Goal: Task Accomplishment & Management: Complete application form

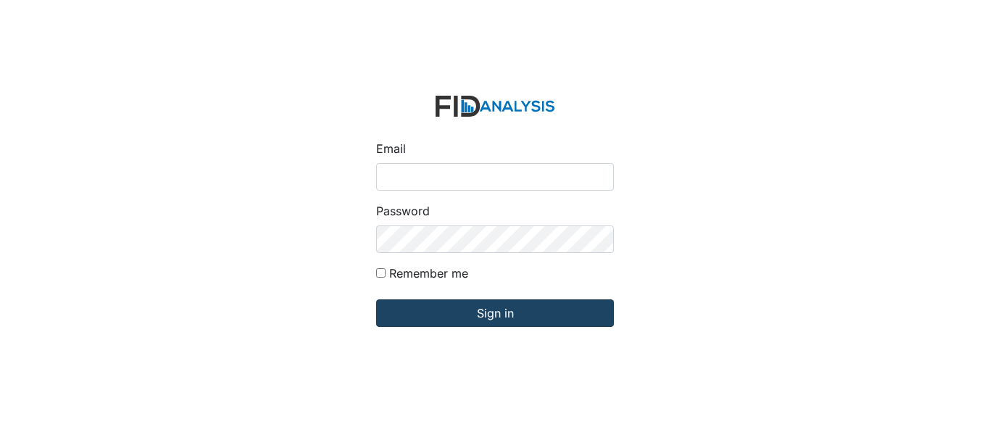
type input "[EMAIL_ADDRESS][DOMAIN_NAME]"
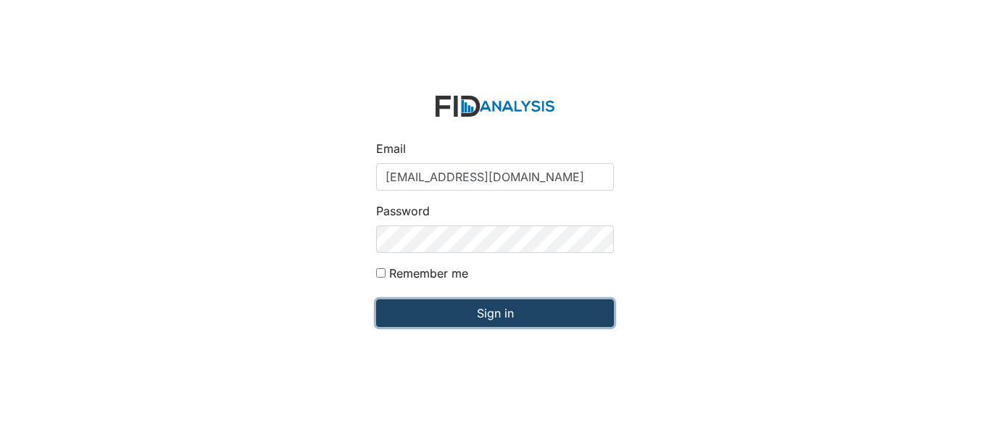
click at [452, 312] on input "Sign in" at bounding box center [495, 313] width 238 height 28
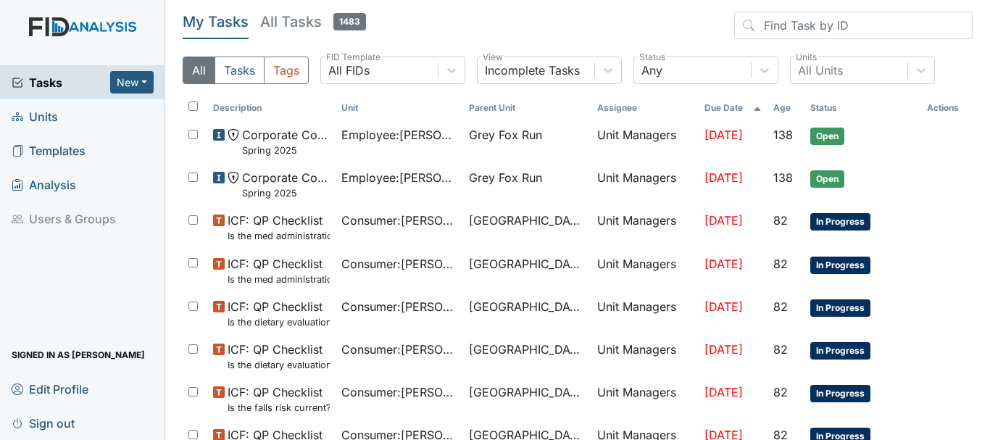
click at [60, 115] on link "Units" at bounding box center [82, 116] width 165 height 34
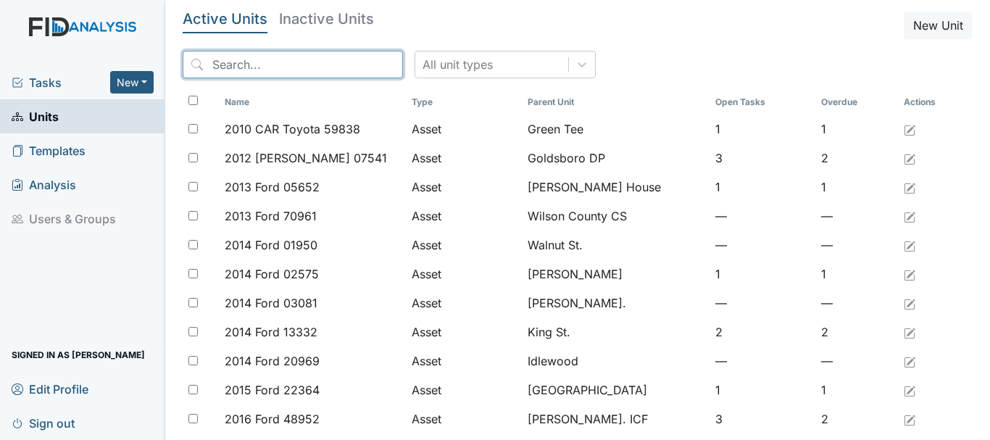
click at [246, 71] on input "search" at bounding box center [293, 65] width 220 height 28
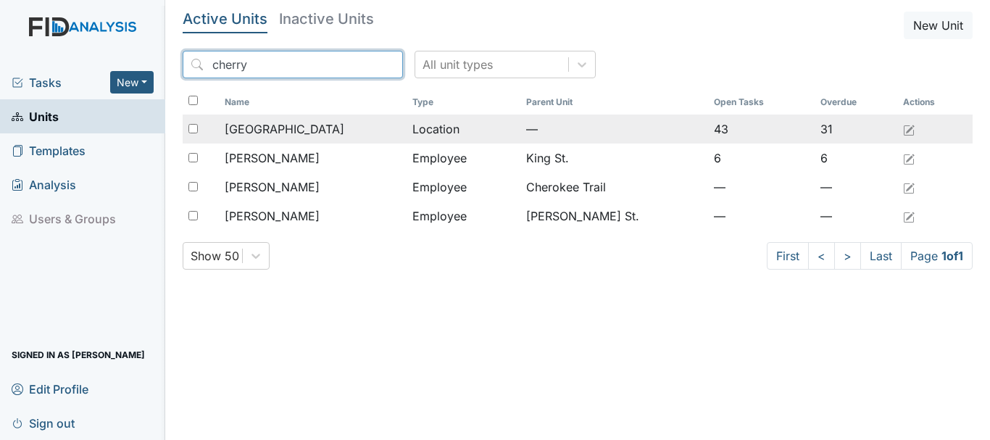
type input "cherry"
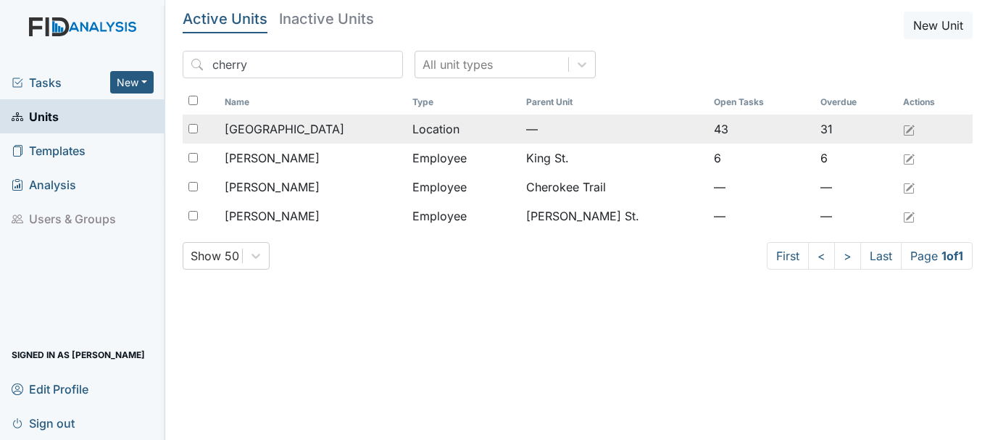
click at [287, 129] on span "[GEOGRAPHIC_DATA]" at bounding box center [285, 128] width 120 height 17
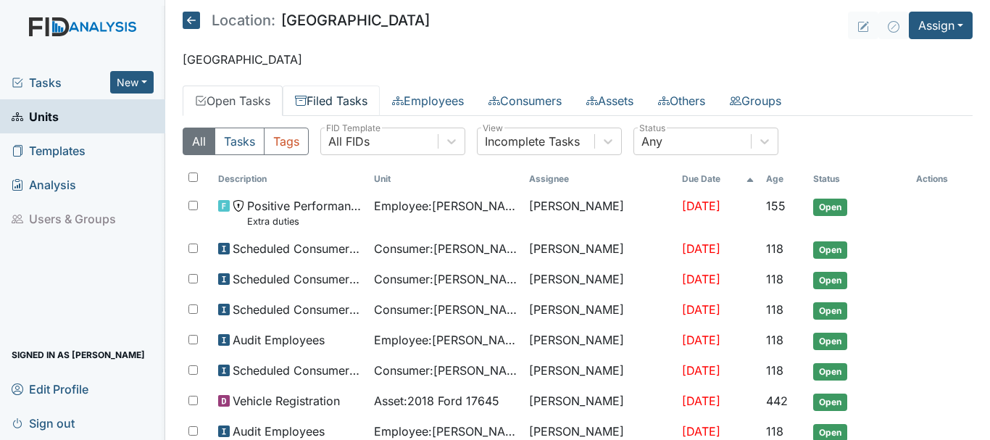
click at [340, 101] on link "Filed Tasks" at bounding box center [331, 101] width 97 height 30
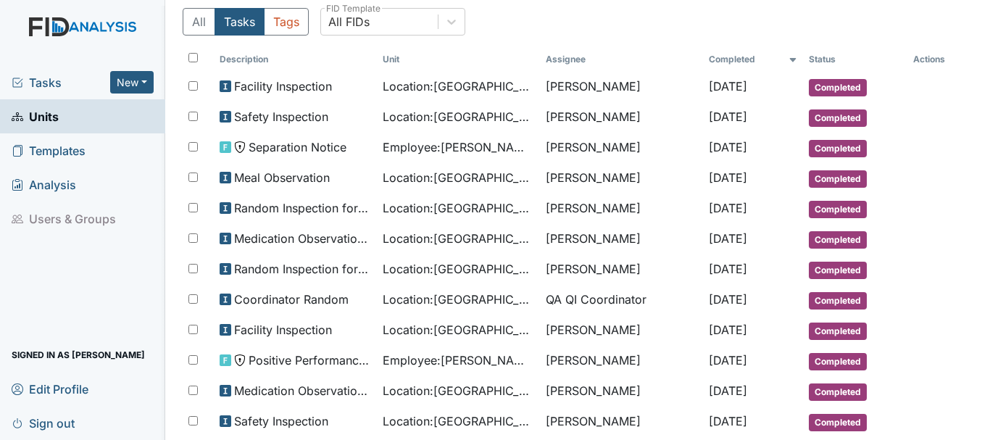
scroll to position [136, 0]
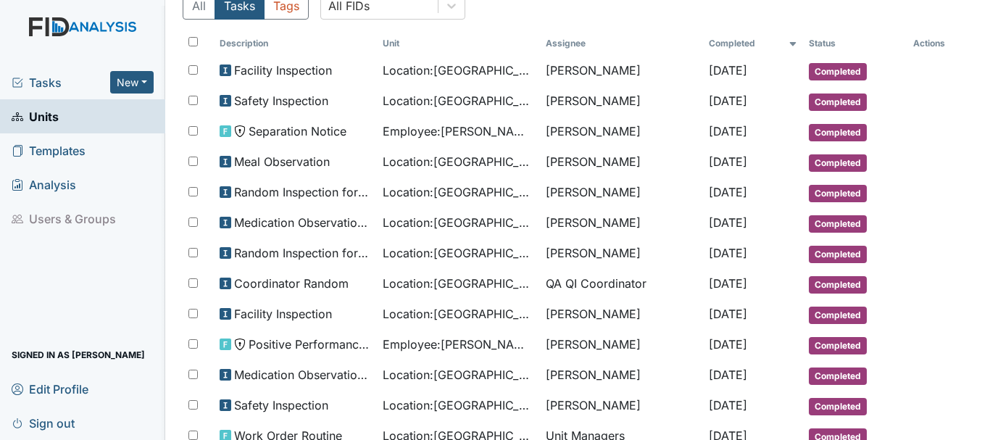
click at [69, 118] on link "Units" at bounding box center [82, 116] width 165 height 34
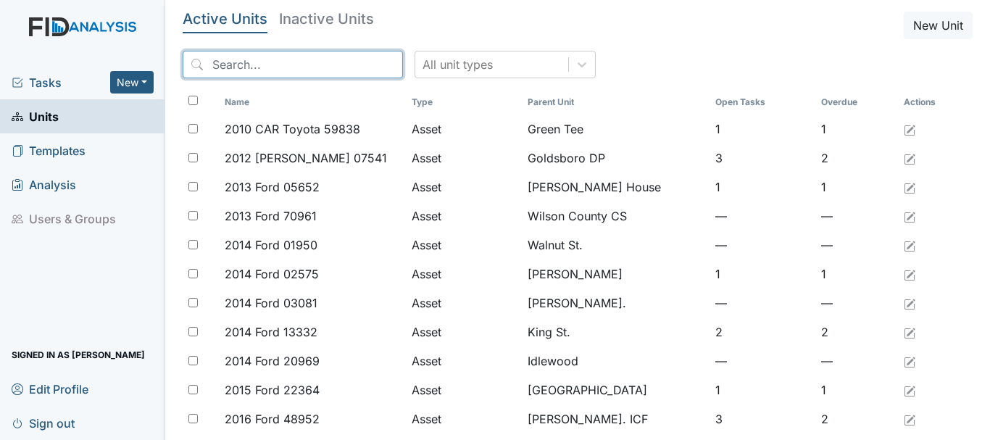
click at [249, 58] on input "search" at bounding box center [293, 65] width 220 height 28
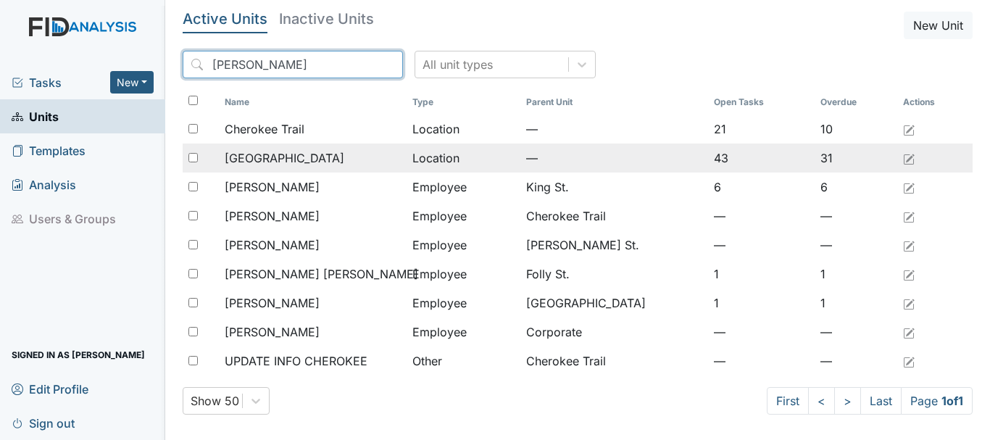
type input "cher"
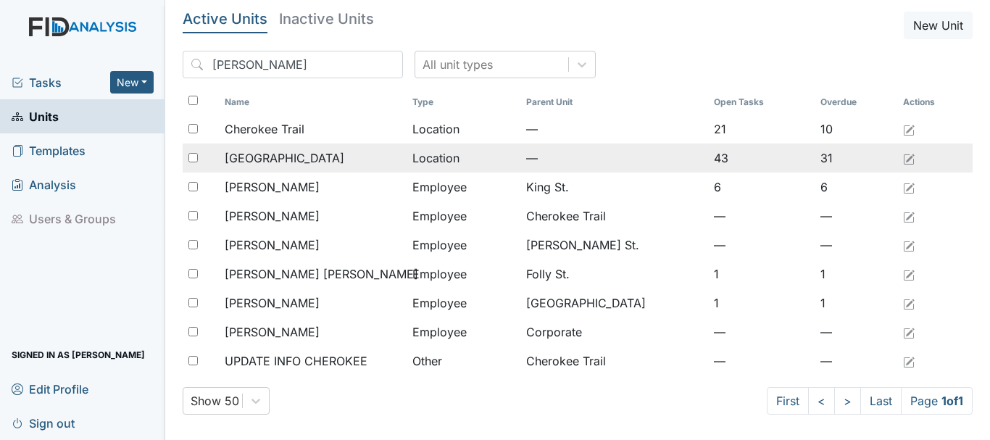
click at [304, 159] on div "Cherry Lane" at bounding box center [313, 157] width 176 height 17
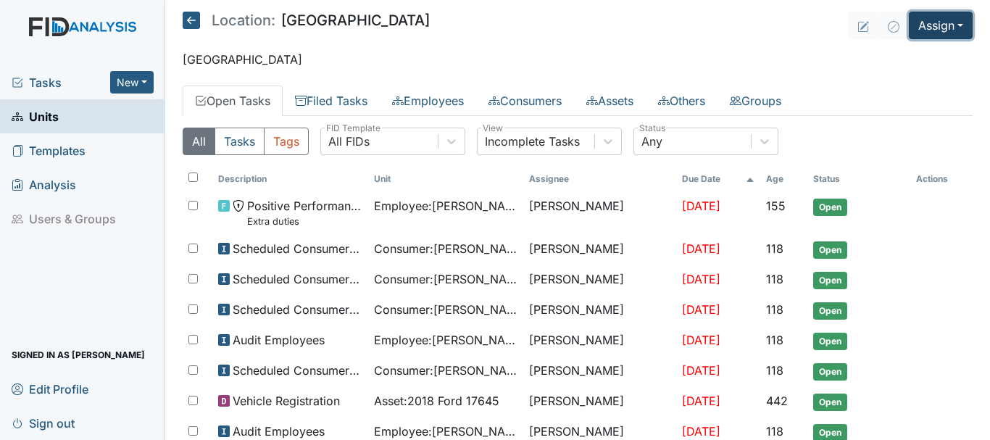
click at [937, 26] on button "Assign" at bounding box center [941, 26] width 64 height 28
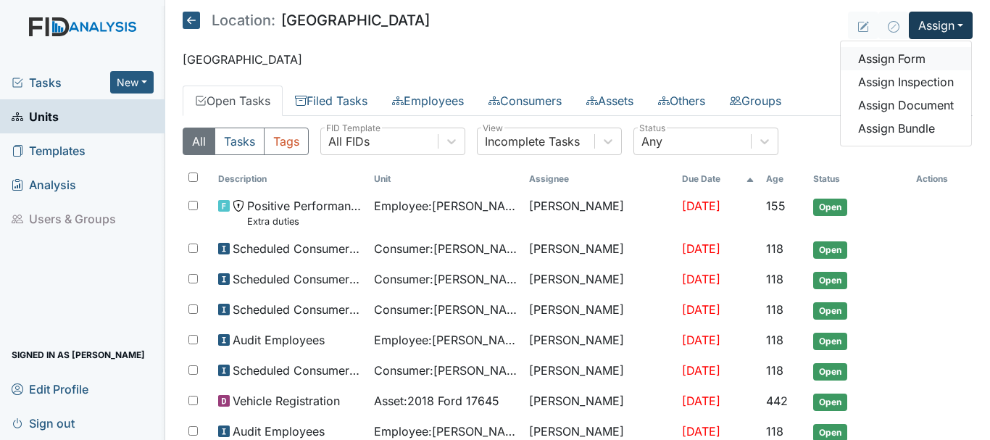
click at [915, 61] on link "Assign Form" at bounding box center [906, 58] width 130 height 23
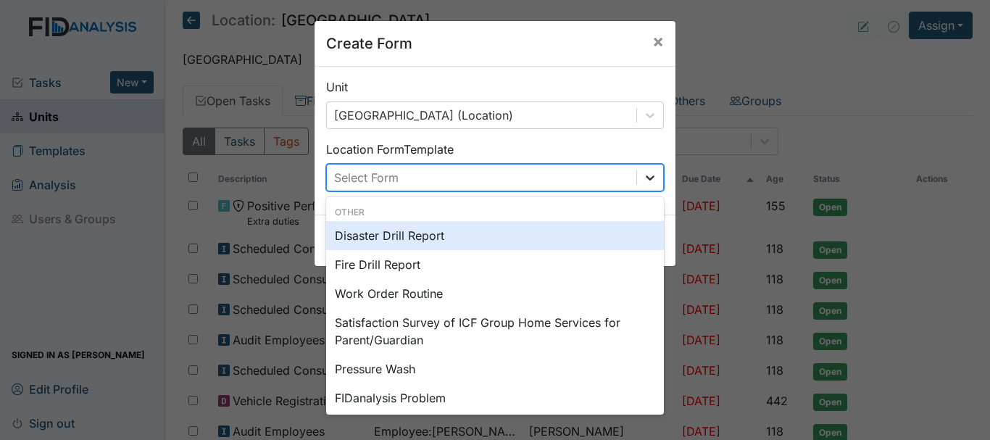
click at [649, 180] on icon at bounding box center [650, 177] width 14 height 14
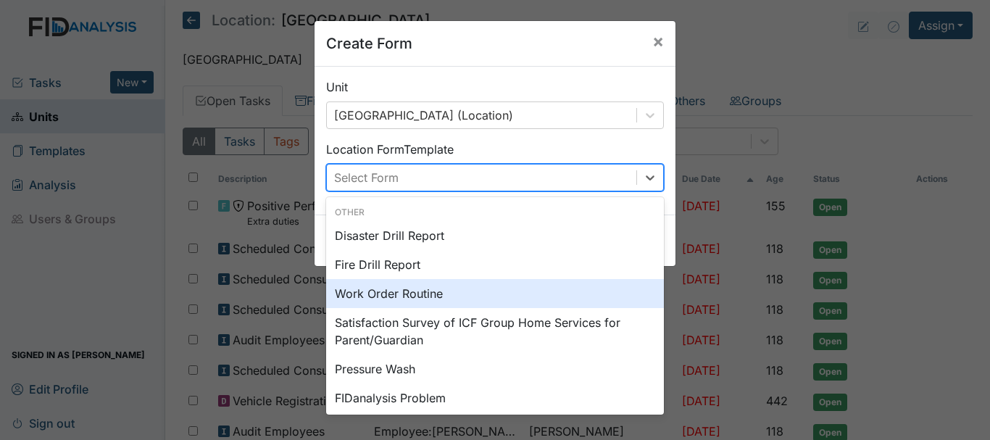
click at [402, 295] on div "Work Order Routine" at bounding box center [495, 293] width 338 height 29
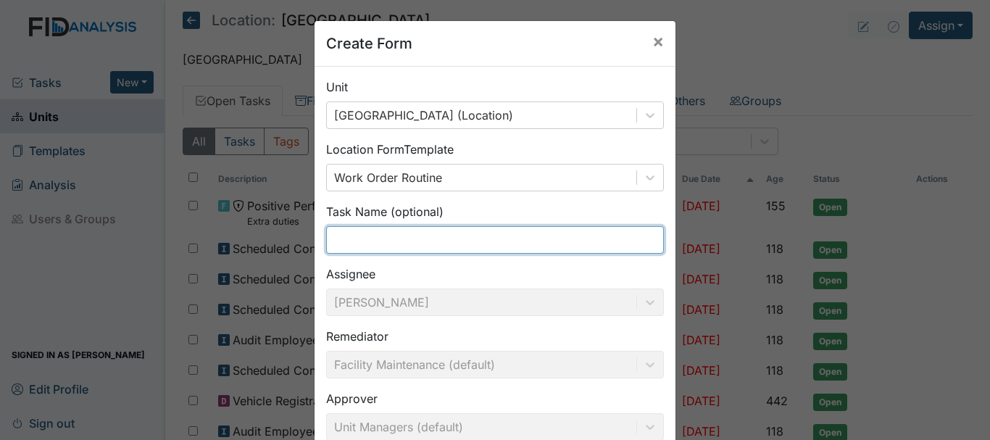
click at [391, 228] on input "text" at bounding box center [495, 240] width 338 height 28
type input "b"
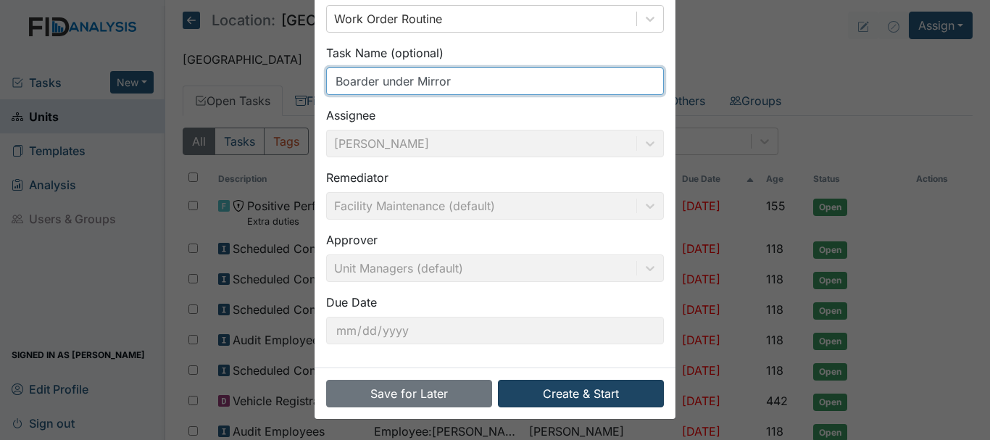
type input "Boarder under Mirror"
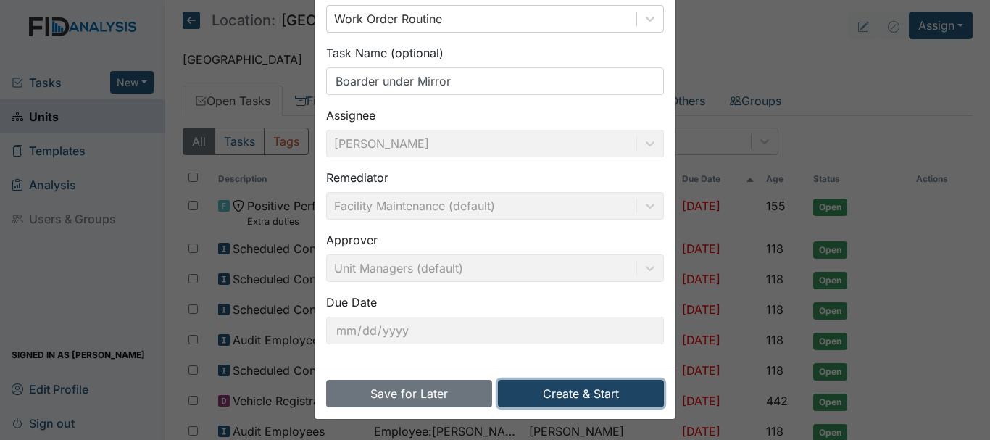
click at [572, 399] on button "Create & Start" at bounding box center [581, 394] width 166 height 28
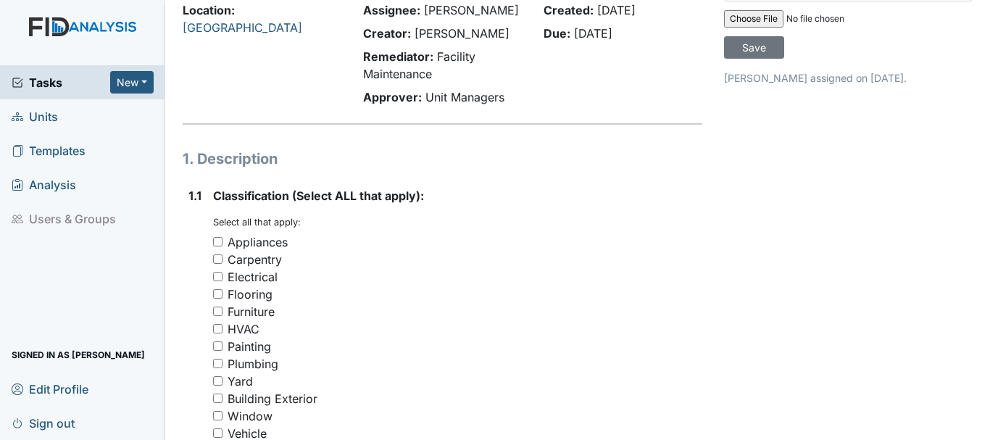
scroll to position [97, 0]
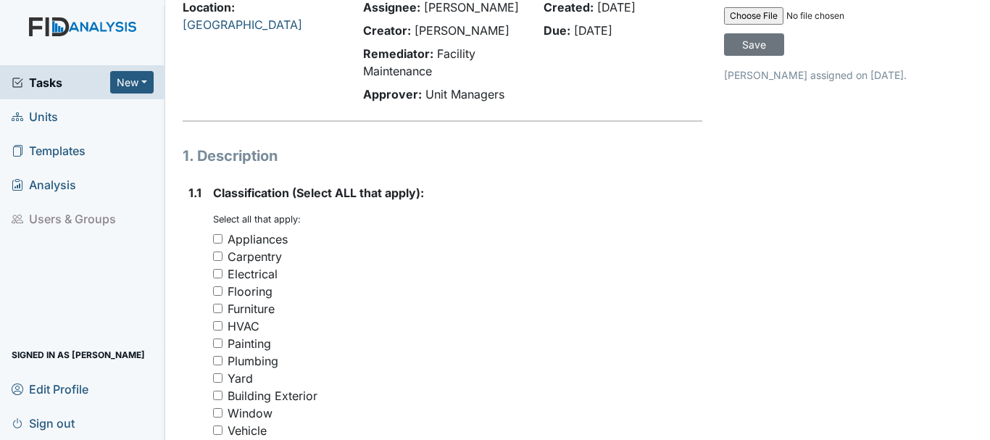
click at [217, 254] on input "Carpentry" at bounding box center [217, 256] width 9 height 9
checkbox input "true"
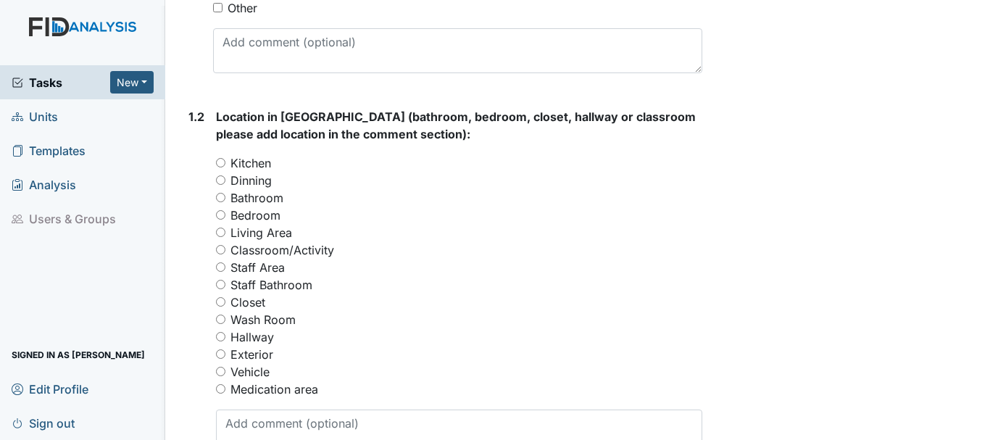
scroll to position [544, 0]
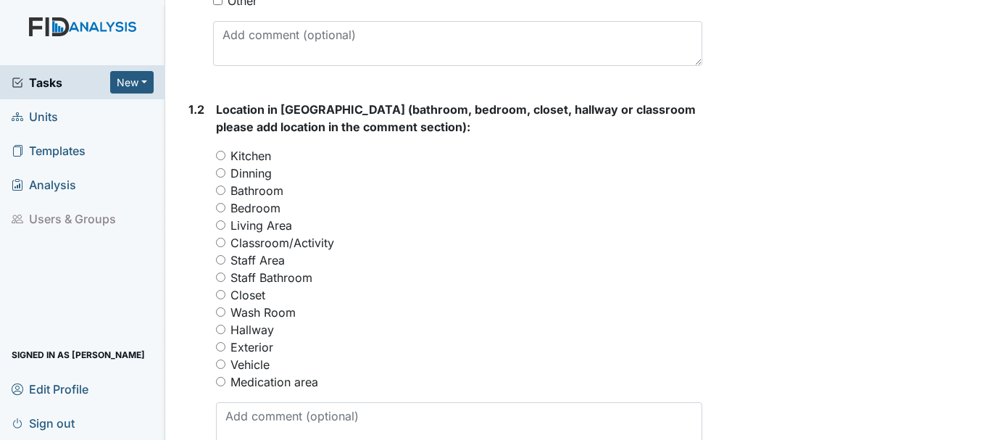
click at [221, 190] on input "Bathroom" at bounding box center [220, 190] width 9 height 9
radio input "true"
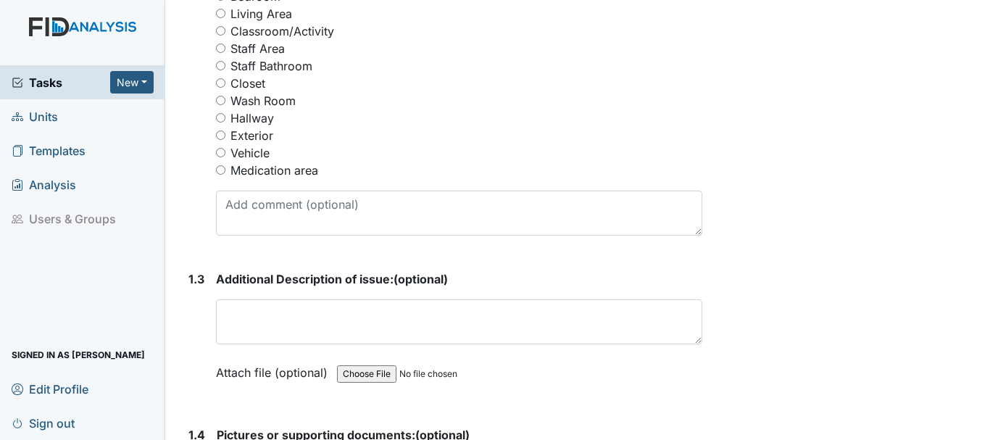
scroll to position [795, 0]
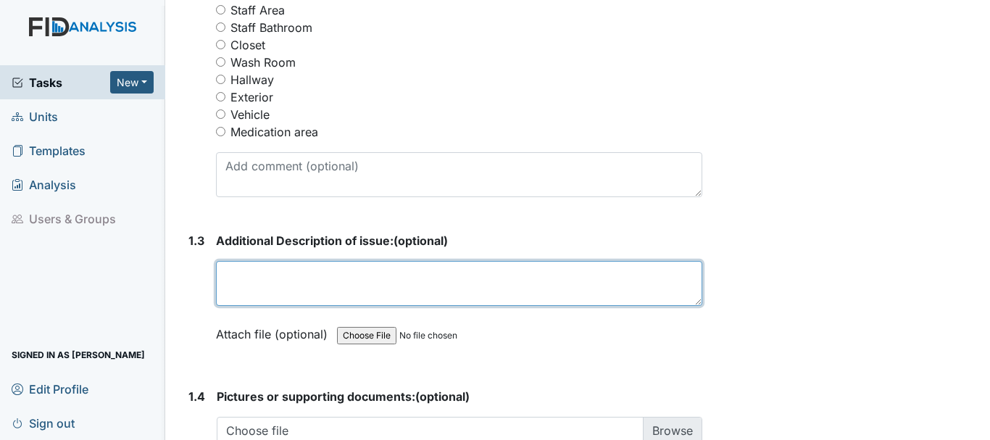
click at [304, 277] on textarea at bounding box center [459, 283] width 486 height 45
click at [331, 277] on textarea "Boarder under sink in master bathroom is" at bounding box center [459, 283] width 486 height 45
click at [468, 275] on textarea "Boarder under mirror in master bathroom is" at bounding box center [459, 283] width 486 height 45
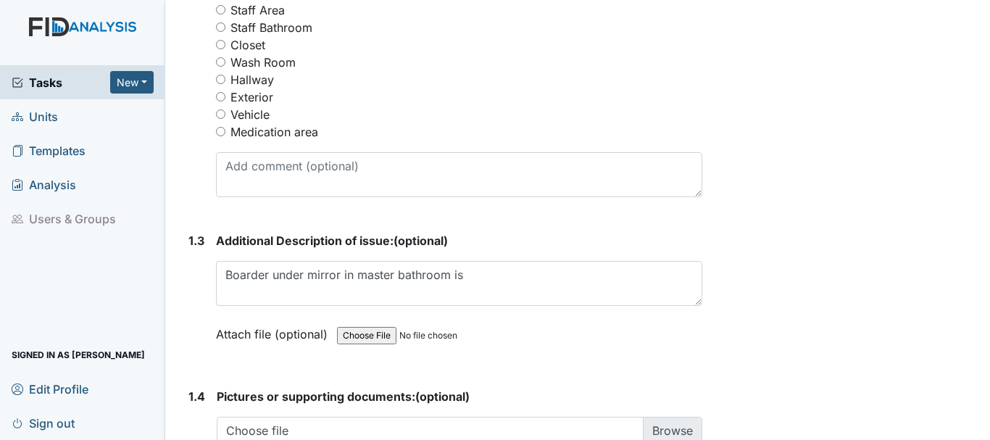
drag, startPoint x: 468, startPoint y: 275, endPoint x: 568, endPoint y: 349, distance: 124.4
click at [568, 349] on div "Attach file (optional) You can upload .pdf, .txt, .jpg, .jpeg, .png, .csv, .xls…" at bounding box center [459, 336] width 486 height 36
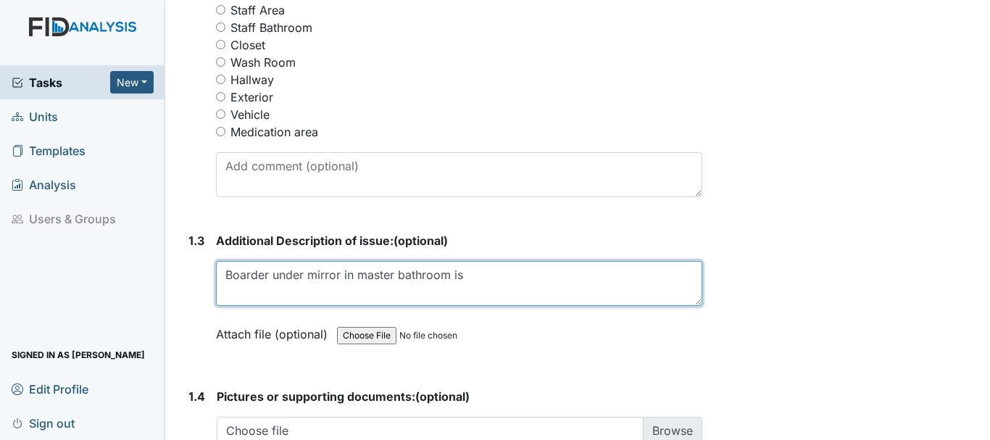
click at [486, 281] on textarea "Boarder under mirror in master bathroom is" at bounding box center [459, 283] width 486 height 45
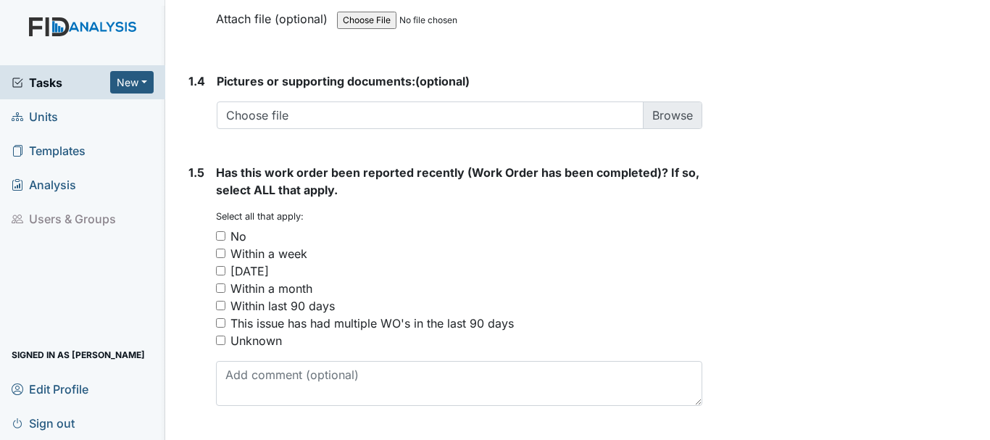
scroll to position [1117, 0]
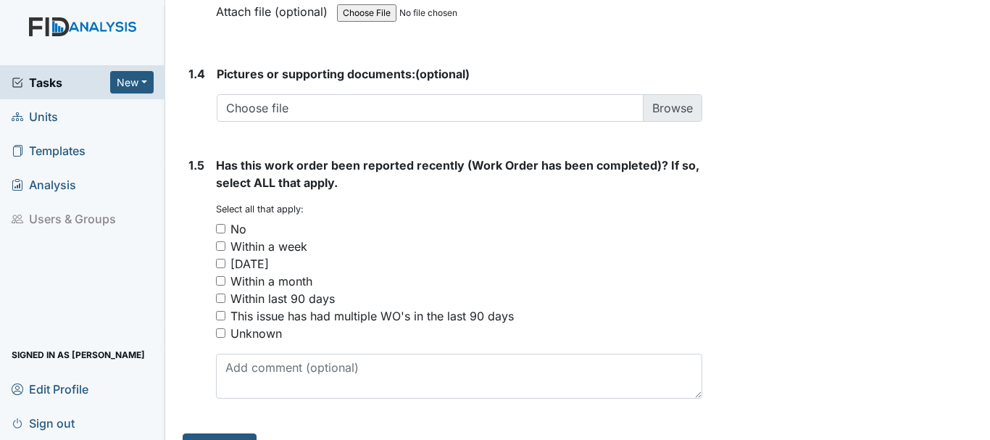
type textarea "Boarder under mirror in master bathroom is loosen"
click at [220, 228] on input "No" at bounding box center [220, 228] width 9 height 9
checkbox input "true"
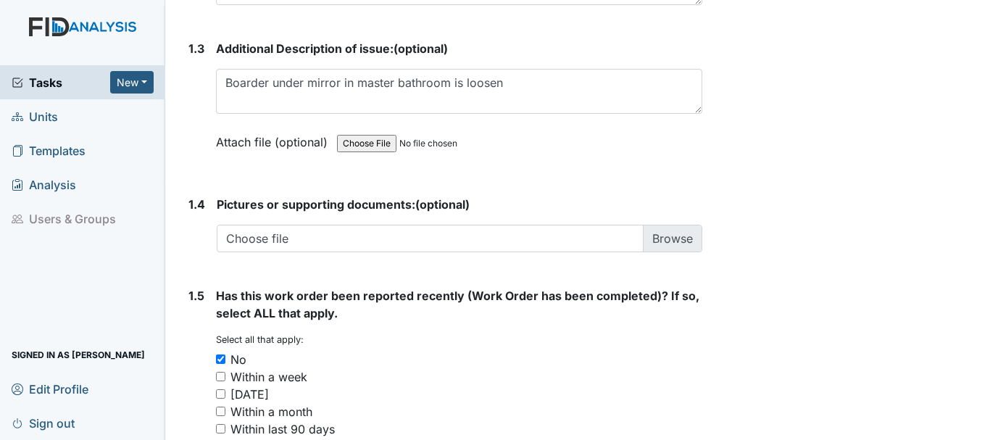
scroll to position [1150, 0]
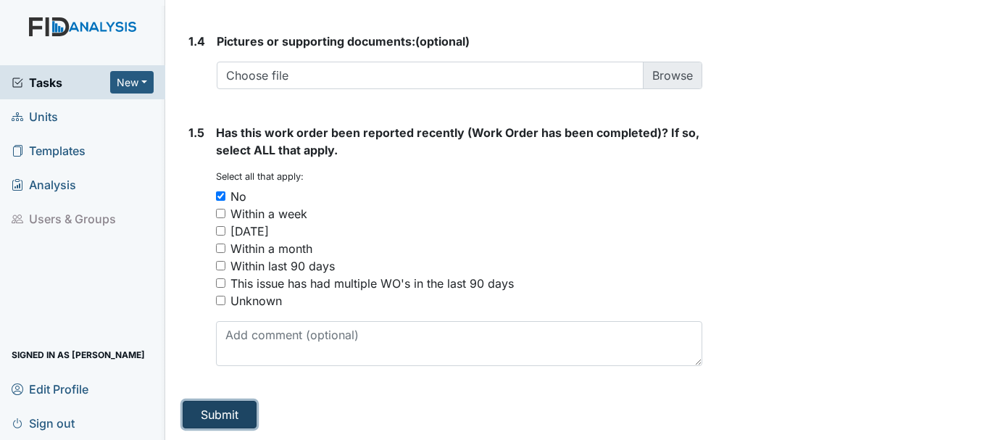
click at [228, 415] on button "Submit" at bounding box center [220, 415] width 74 height 28
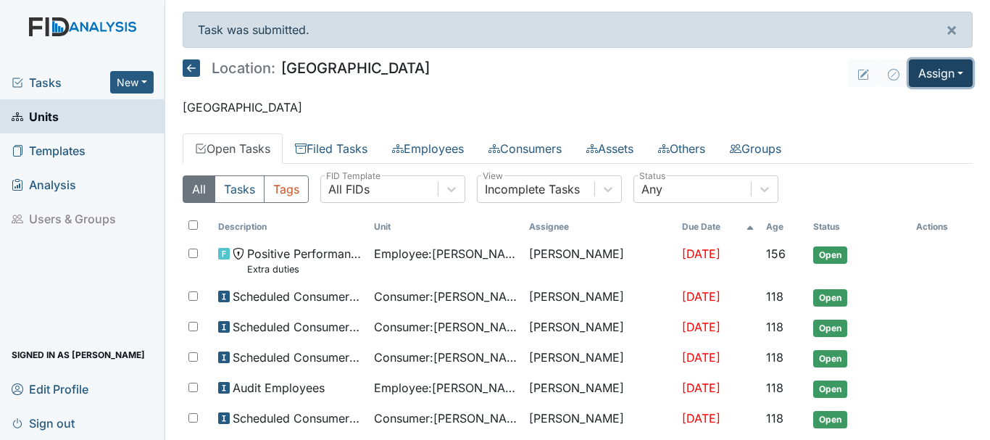
click at [932, 75] on button "Assign" at bounding box center [941, 73] width 64 height 28
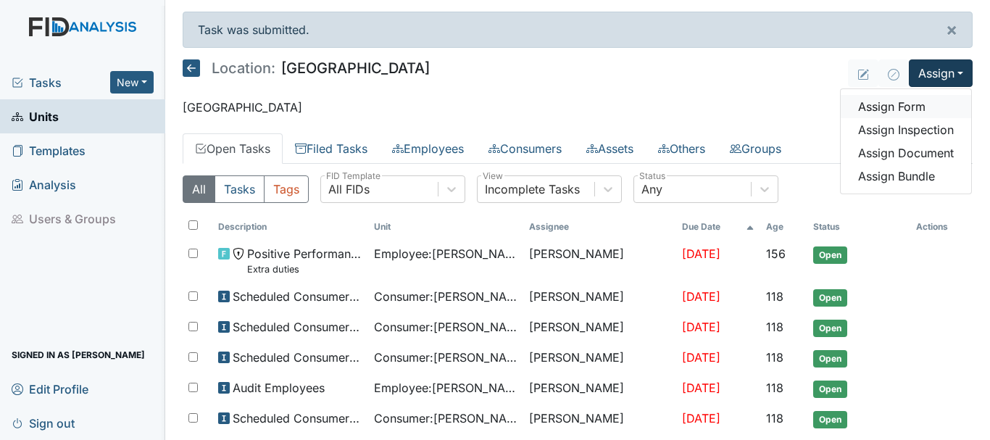
click at [904, 108] on link "Assign Form" at bounding box center [906, 106] width 130 height 23
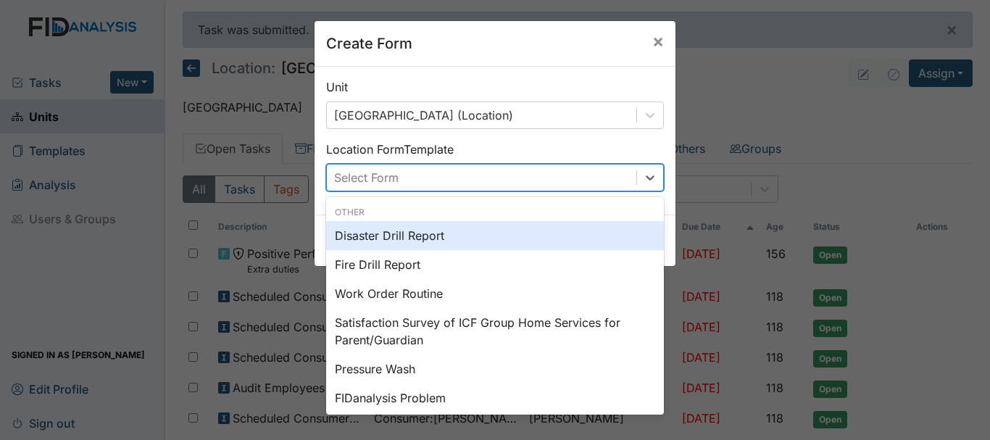
click at [394, 291] on div "Work Order Routine" at bounding box center [495, 293] width 338 height 29
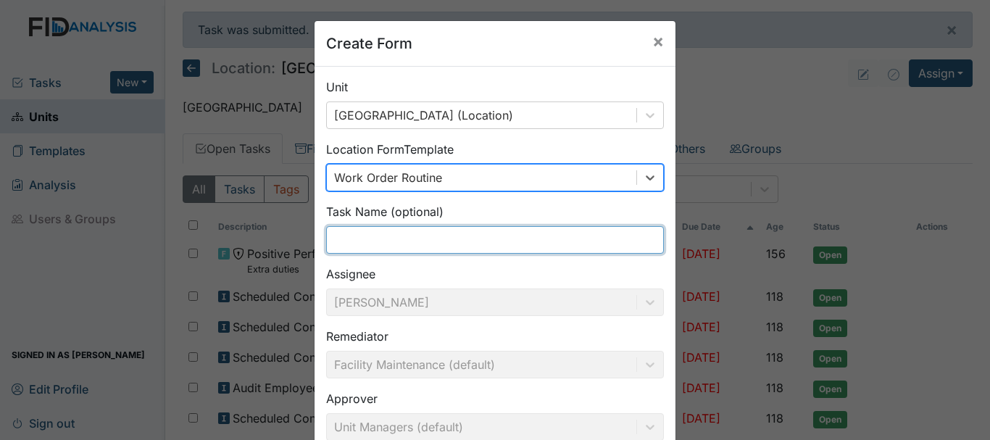
click at [397, 241] on input "text" at bounding box center [495, 240] width 338 height 28
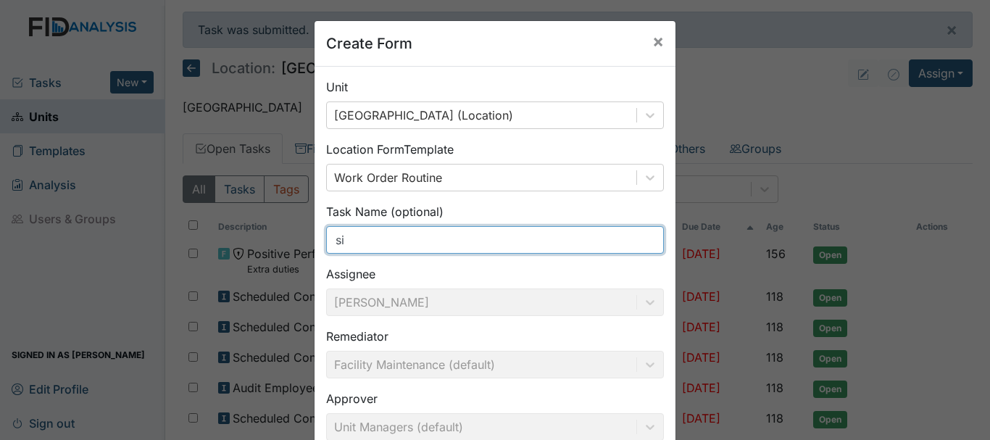
type input "s"
type input "S"
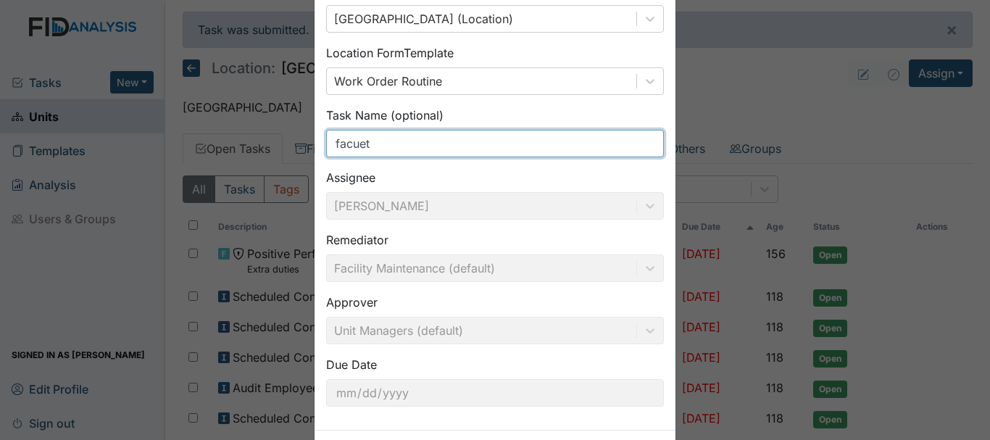
scroll to position [159, 0]
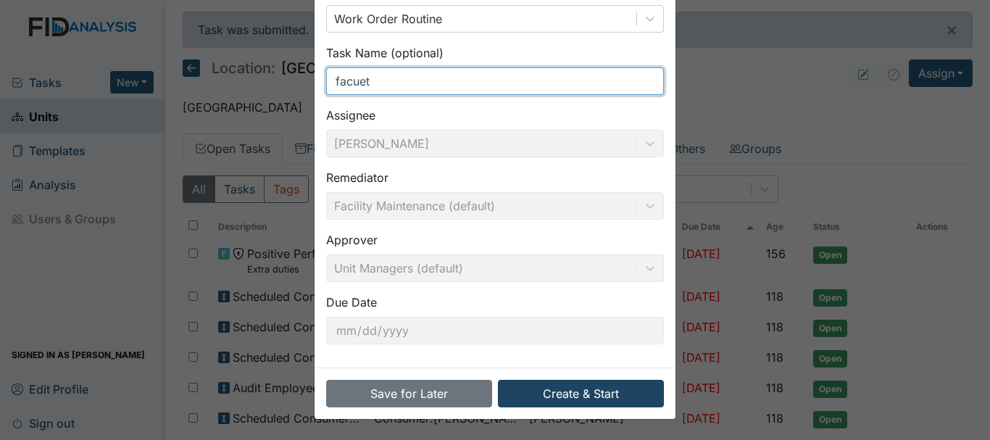
type input "facuet"
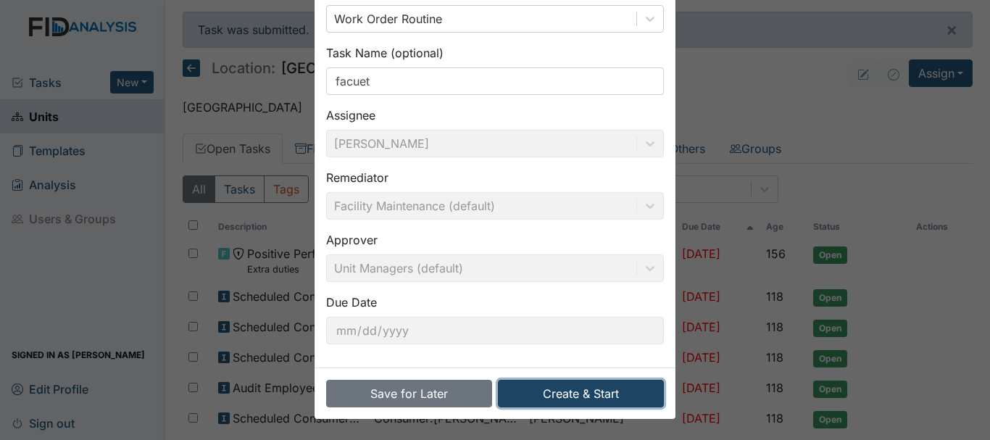
click at [570, 394] on button "Create & Start" at bounding box center [581, 394] width 166 height 28
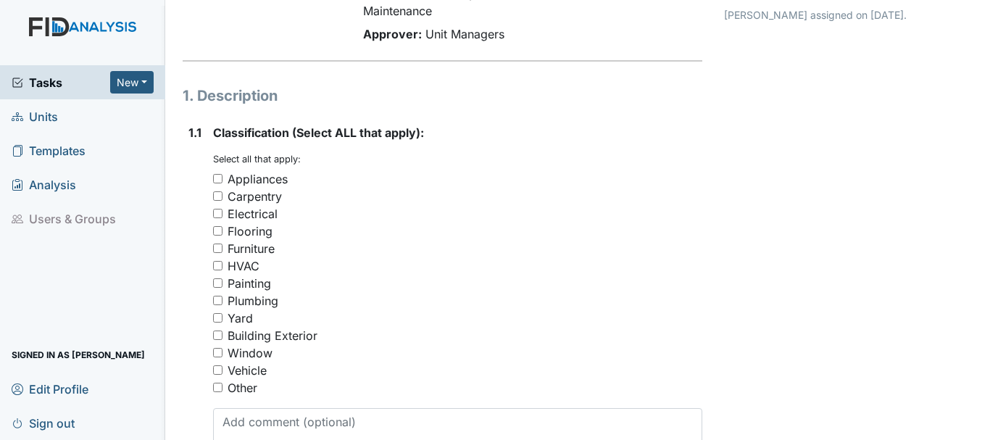
scroll to position [160, 0]
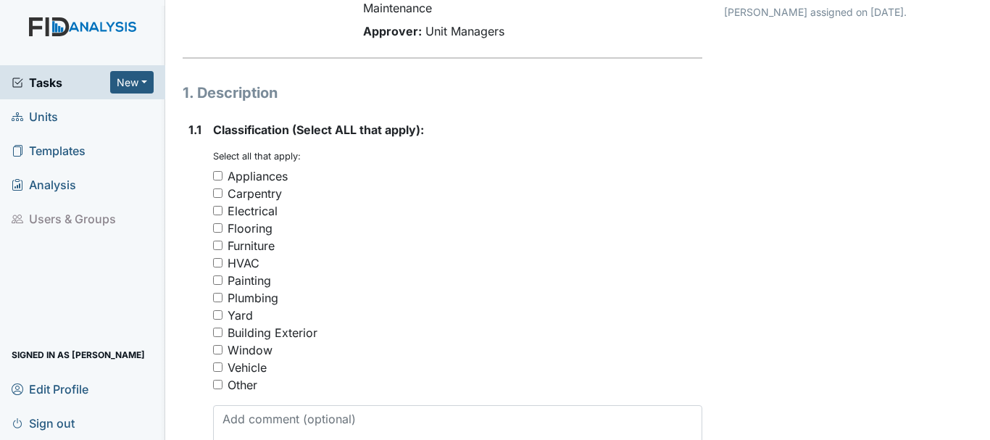
click at [217, 297] on input "Plumbing" at bounding box center [217, 297] width 9 height 9
checkbox input "true"
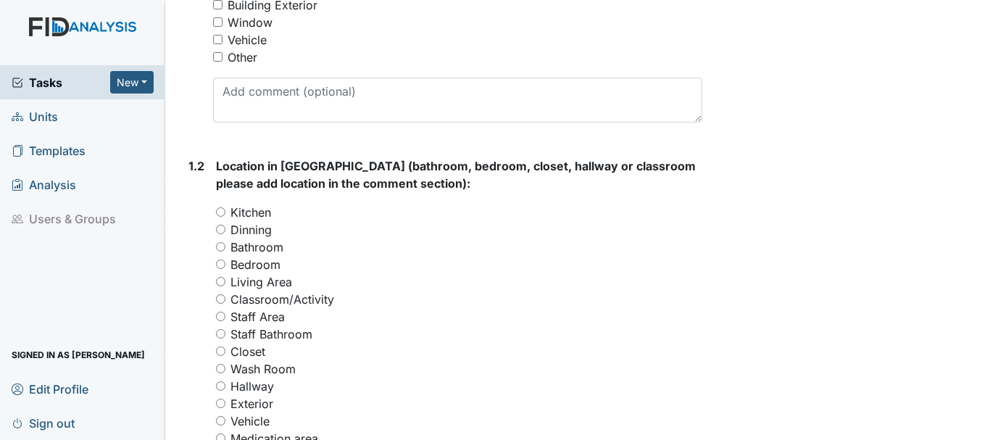
scroll to position [534, 0]
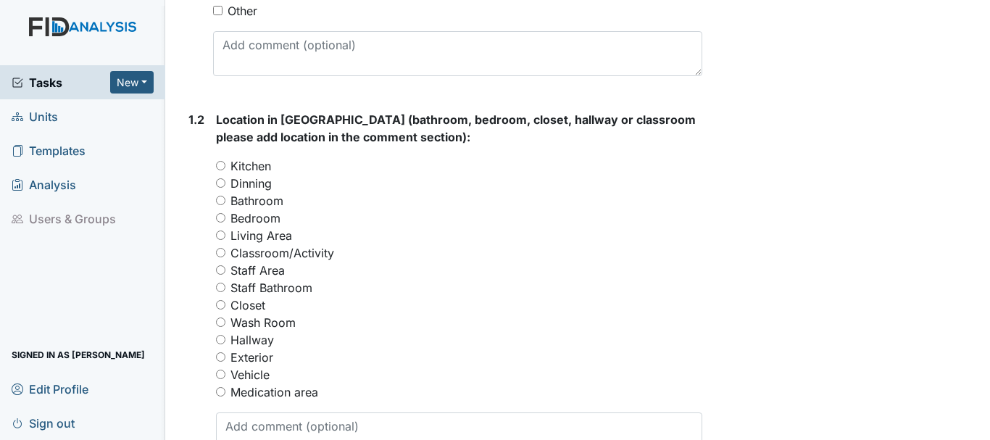
click at [221, 200] on input "Bathroom" at bounding box center [220, 200] width 9 height 9
radio input "true"
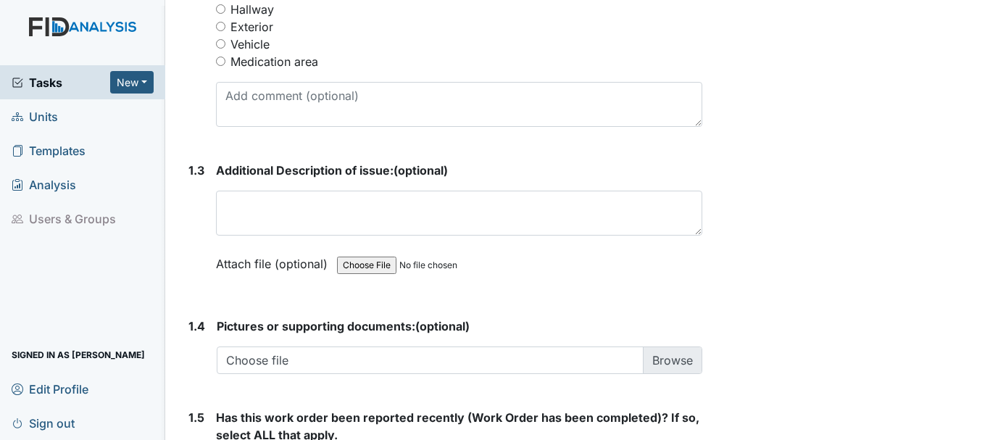
scroll to position [869, 0]
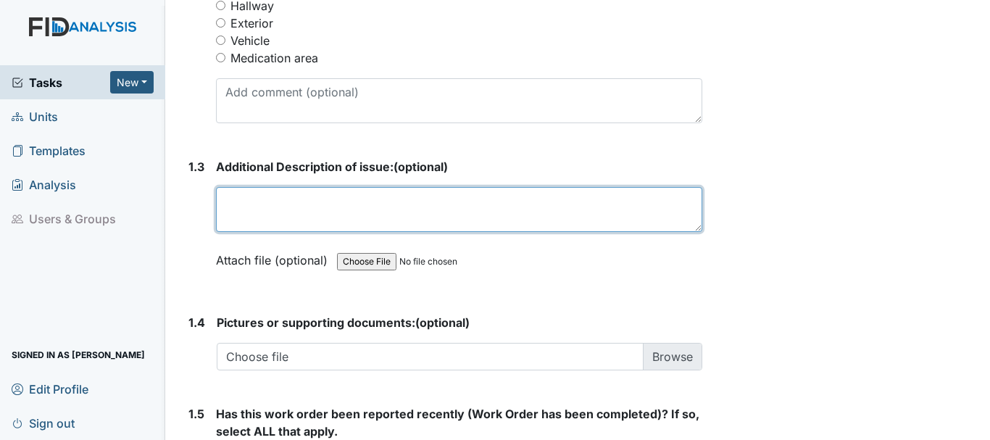
click at [281, 203] on textarea at bounding box center [459, 209] width 486 height 45
type textarea "F"
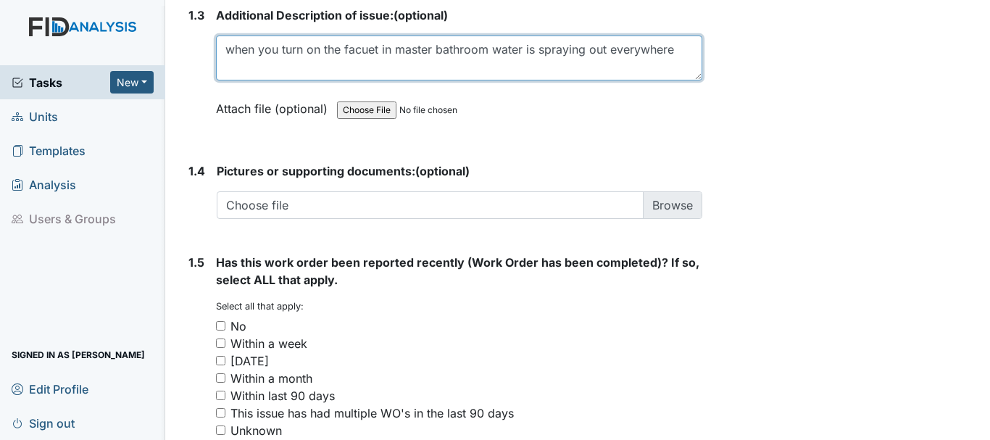
scroll to position [1150, 0]
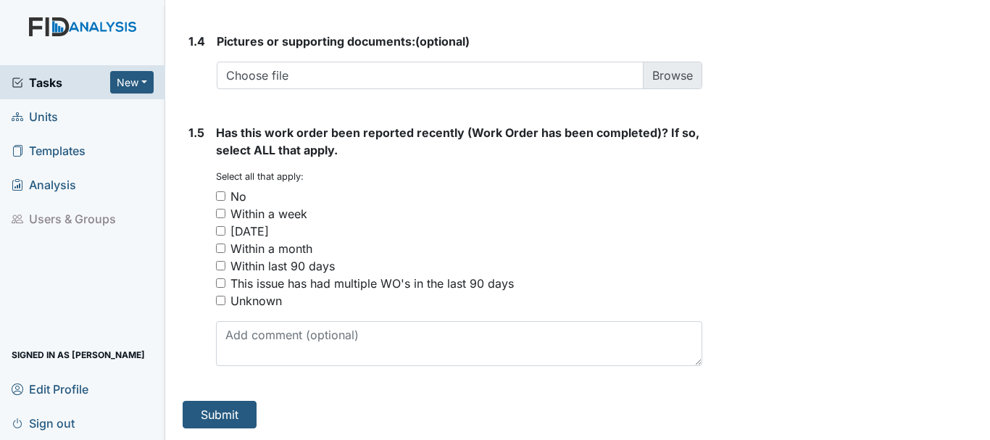
type textarea "when you turn on the facuet in master bathroom water is spraying out everywhere"
click at [220, 194] on input "No" at bounding box center [220, 195] width 9 height 9
checkbox input "true"
click at [225, 416] on button "Submit" at bounding box center [220, 415] width 74 height 28
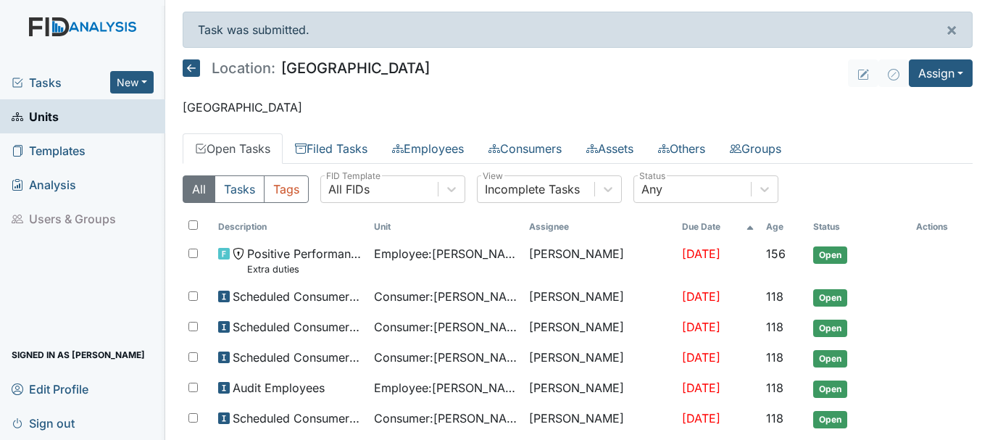
click at [76, 125] on link "Units" at bounding box center [82, 116] width 165 height 34
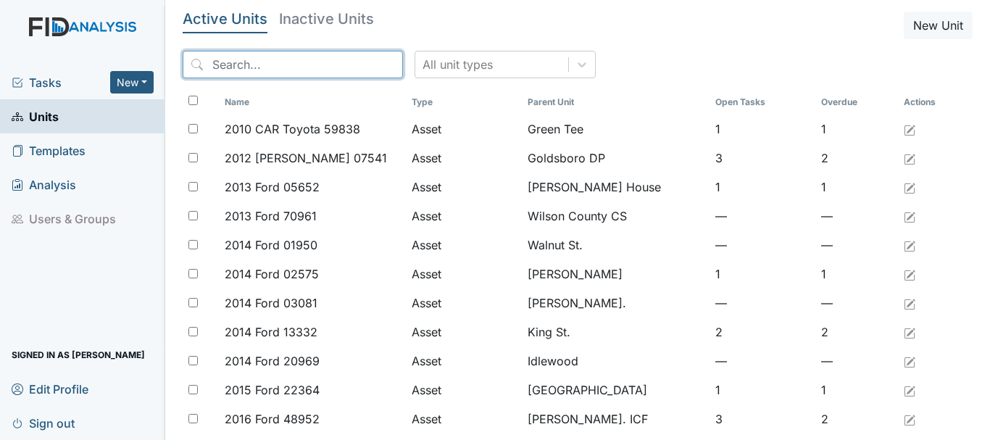
click at [281, 59] on input "search" at bounding box center [293, 65] width 220 height 28
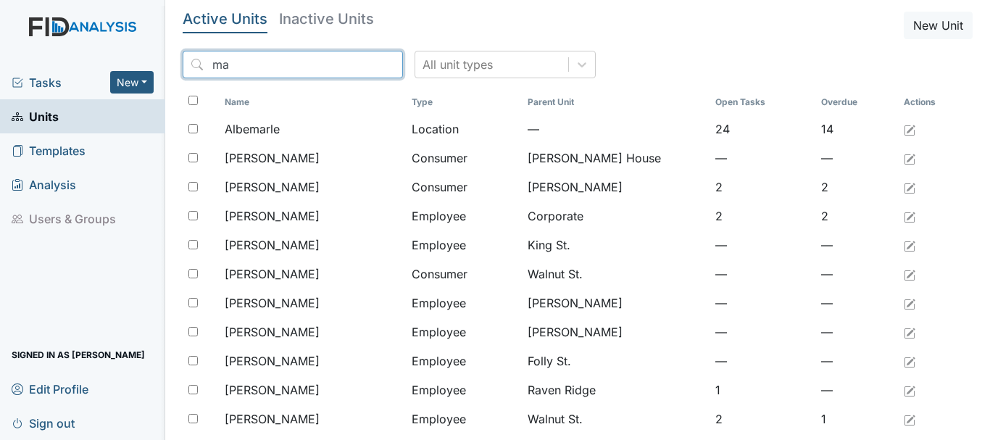
type input "m"
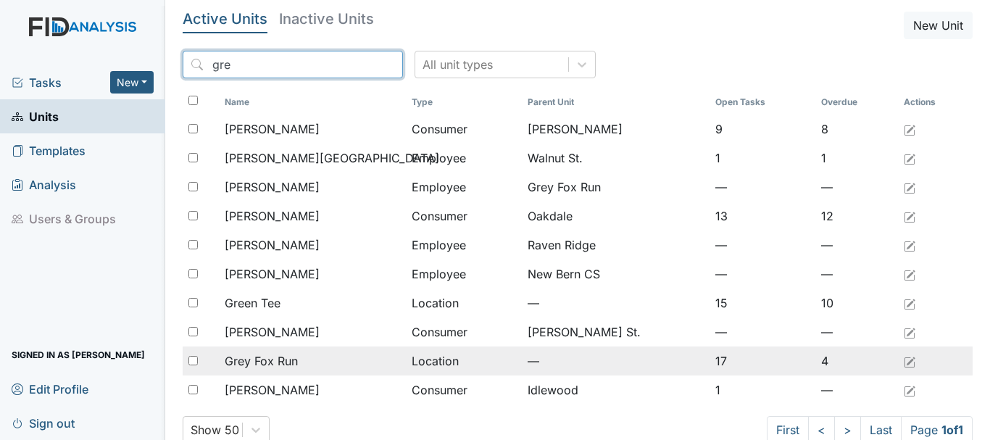
type input "gre"
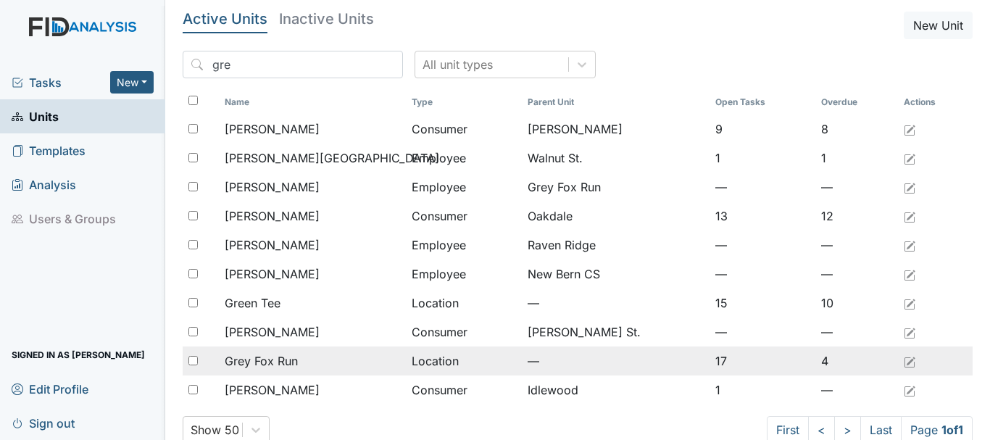
click at [315, 366] on div "Grey Fox Run" at bounding box center [312, 360] width 175 height 17
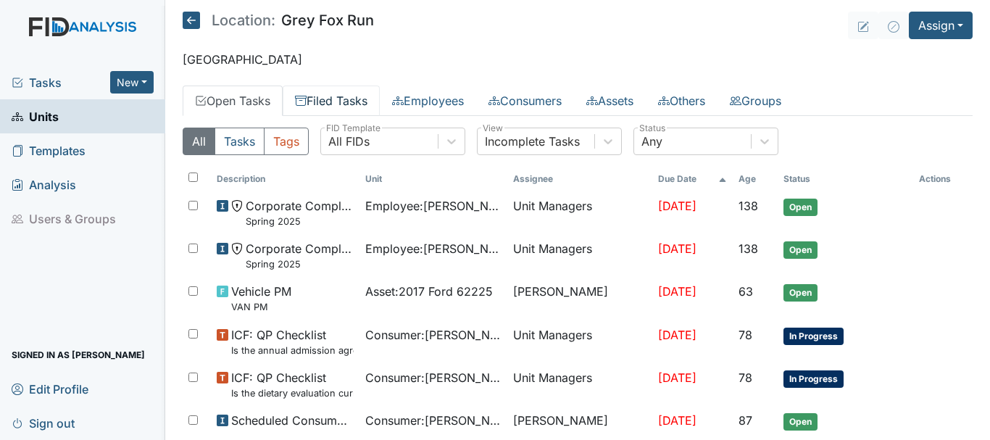
click at [336, 102] on link "Filed Tasks" at bounding box center [331, 101] width 97 height 30
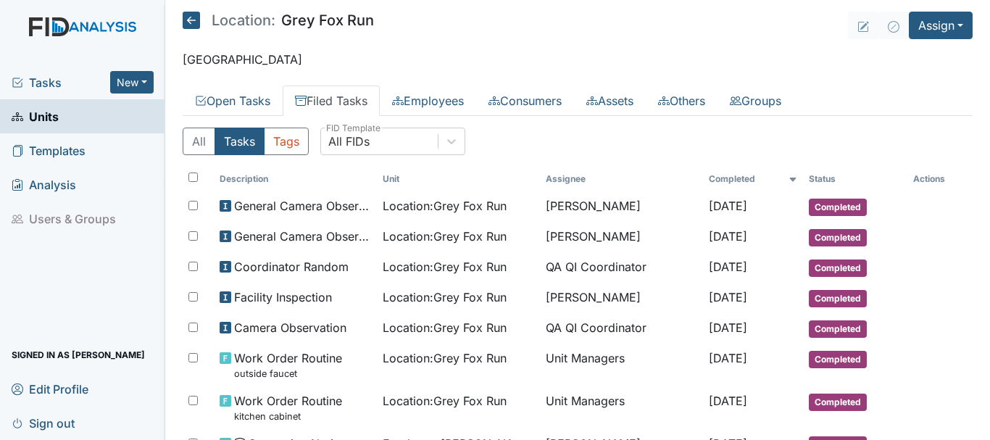
click at [59, 122] on link "Units" at bounding box center [82, 116] width 165 height 34
